Goal: Use online tool/utility: Utilize a website feature to perform a specific function

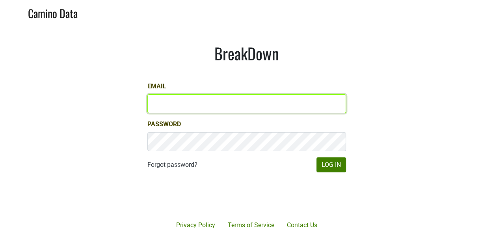
click at [190, 106] on input "Email" at bounding box center [246, 103] width 199 height 19
type input "sbeer@truenorthwines.com"
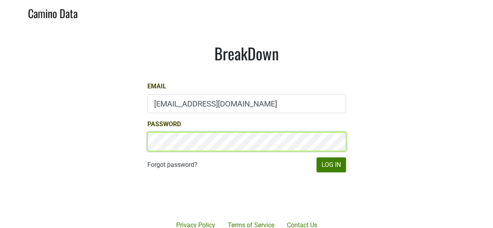
click at [316, 157] on button "Log In" at bounding box center [331, 164] width 30 height 15
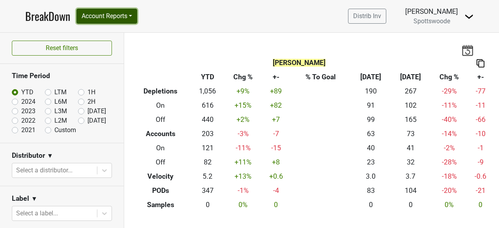
click at [123, 19] on button "Account Reports" at bounding box center [106, 16] width 61 height 15
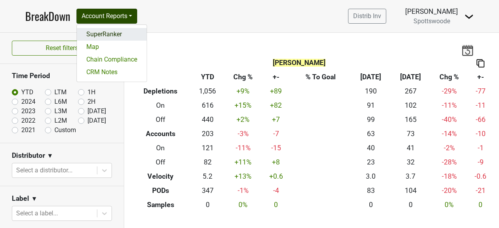
click at [119, 29] on link "SuperRanker" at bounding box center [112, 34] width 70 height 13
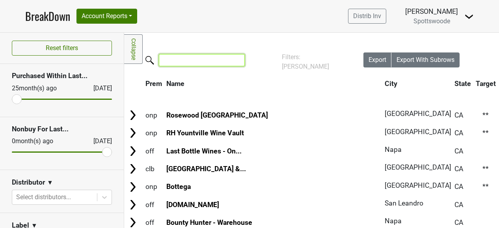
click at [191, 57] on input "search" at bounding box center [202, 60] width 86 height 12
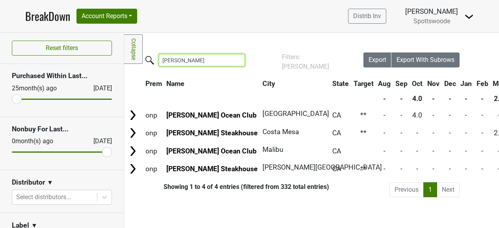
type input "mastro"
